Goal: Find specific page/section: Find specific page/section

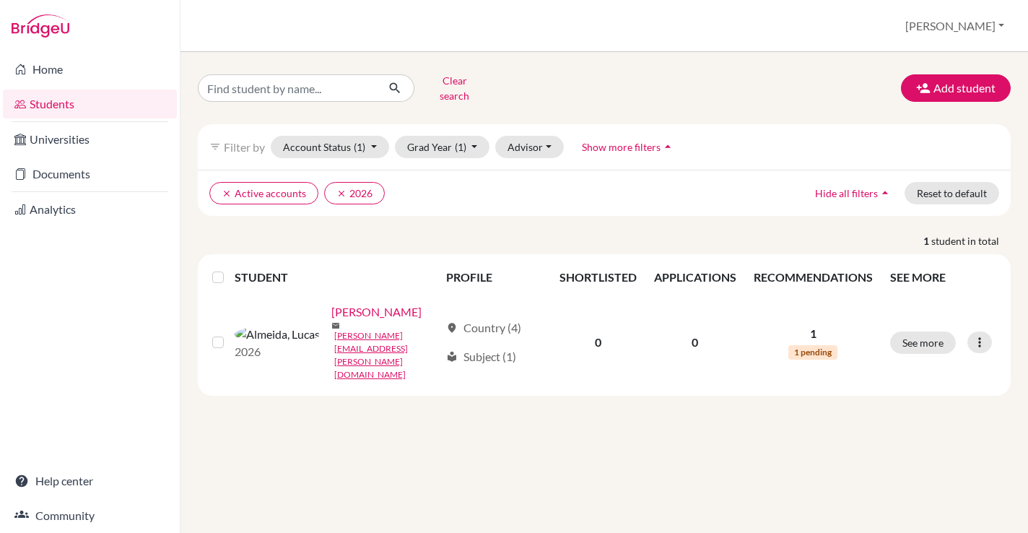
click at [69, 105] on link "Students" at bounding box center [90, 103] width 174 height 29
click at [338, 78] on input "[PERSON_NAME]" at bounding box center [287, 87] width 179 height 27
type input "L"
click at [438, 87] on button "Clear search" at bounding box center [454, 88] width 80 height 38
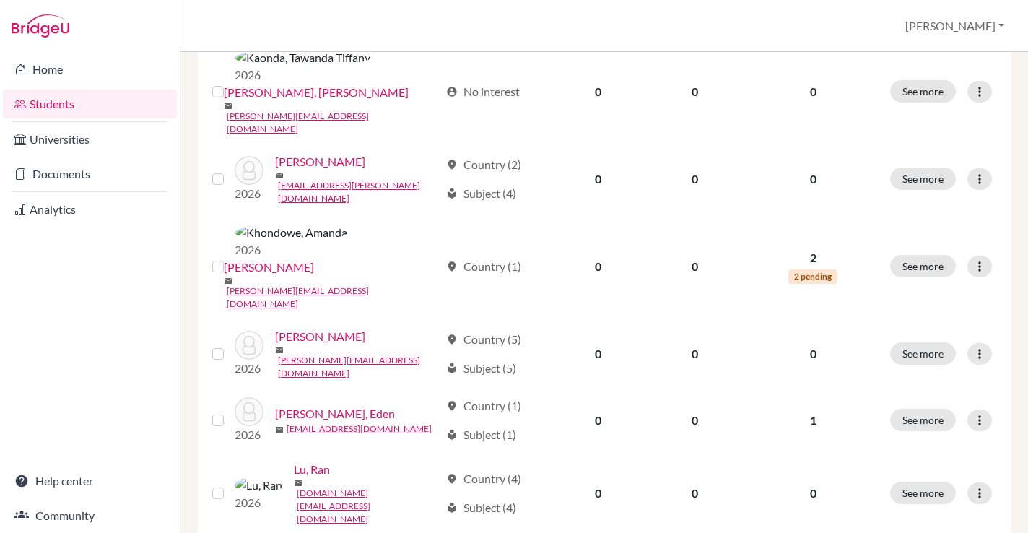
scroll to position [1119, 0]
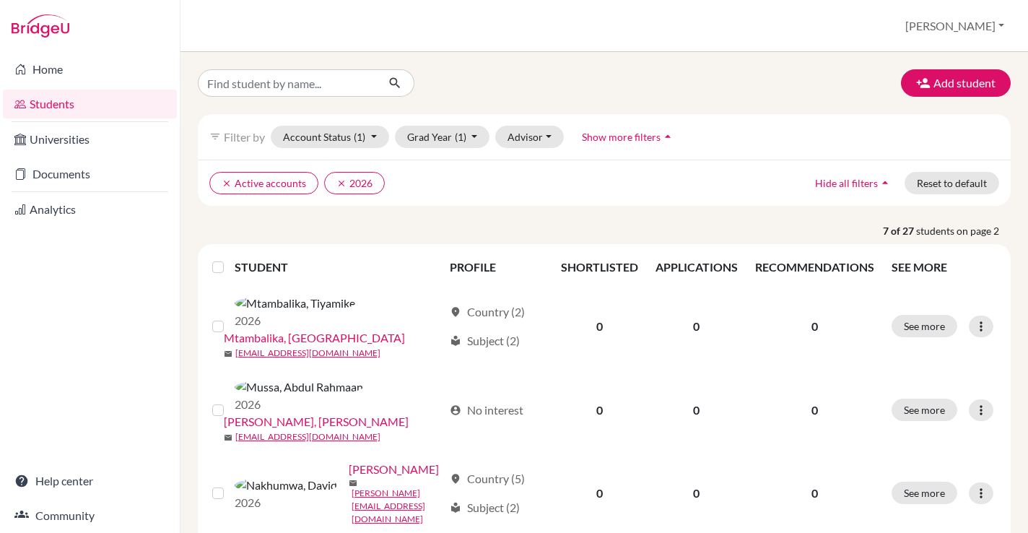
scroll to position [6, 0]
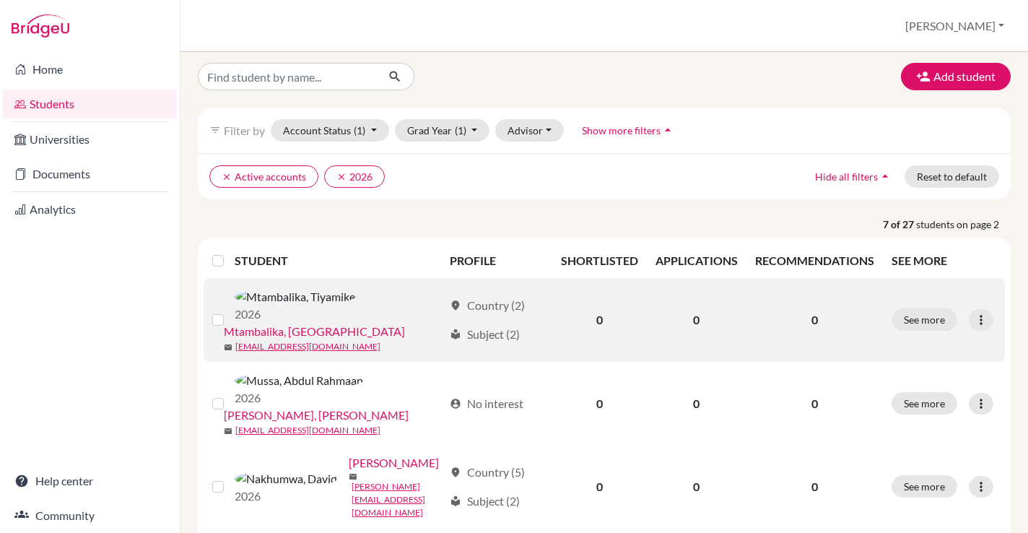
click at [312, 323] on link "Mtambalika, Tiyamike" at bounding box center [314, 331] width 181 height 17
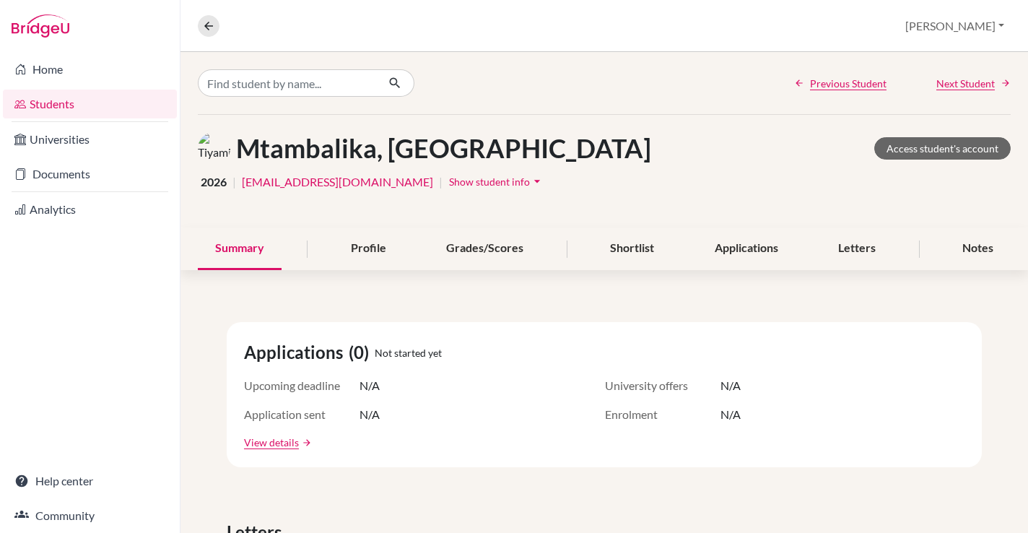
click at [212, 146] on img at bounding box center [214, 148] width 32 height 32
click at [216, 154] on img at bounding box center [214, 148] width 32 height 32
click at [377, 245] on div "Profile" at bounding box center [368, 248] width 70 height 43
